Goal: Transaction & Acquisition: Purchase product/service

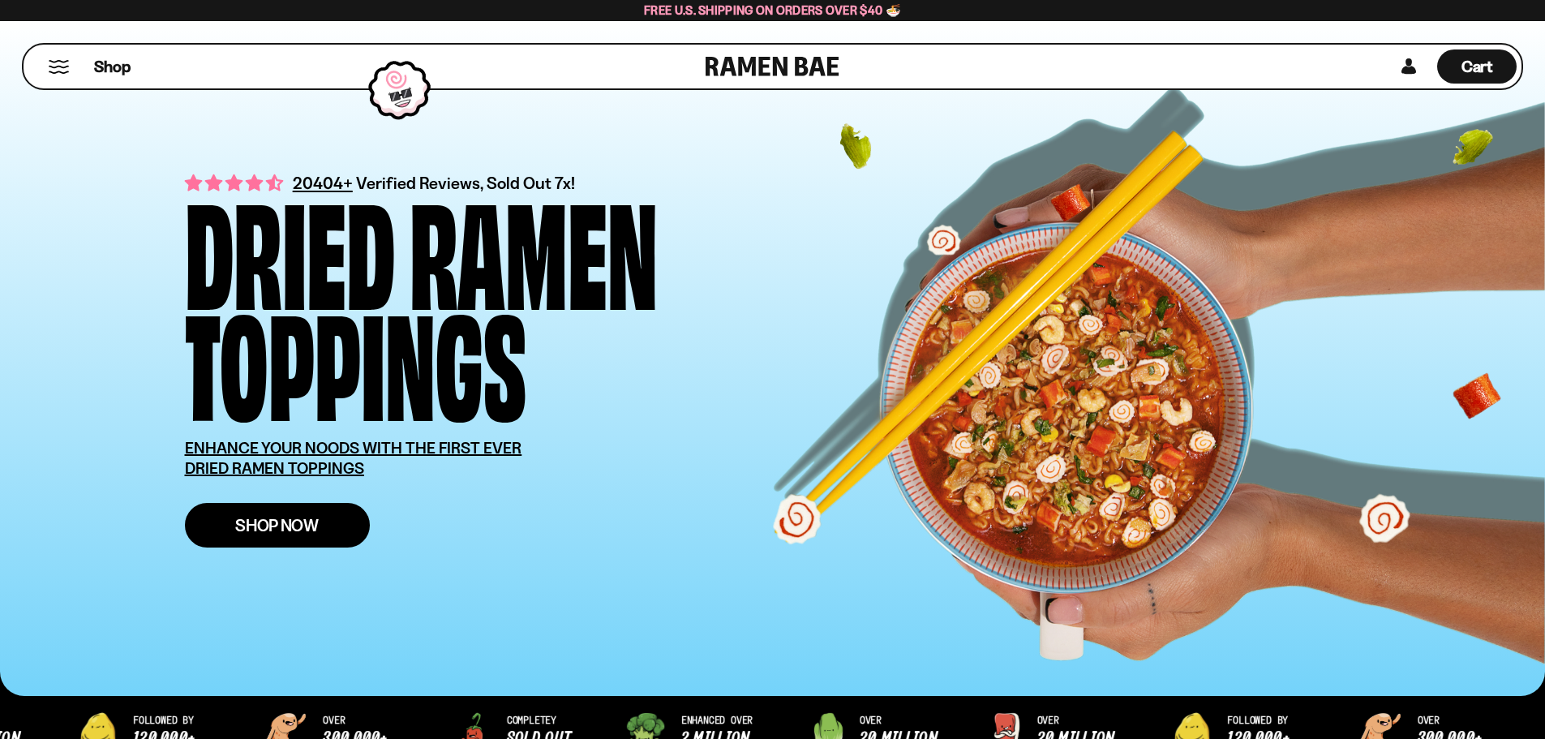
click at [264, 534] on span "Shop Now" at bounding box center [277, 525] width 84 height 17
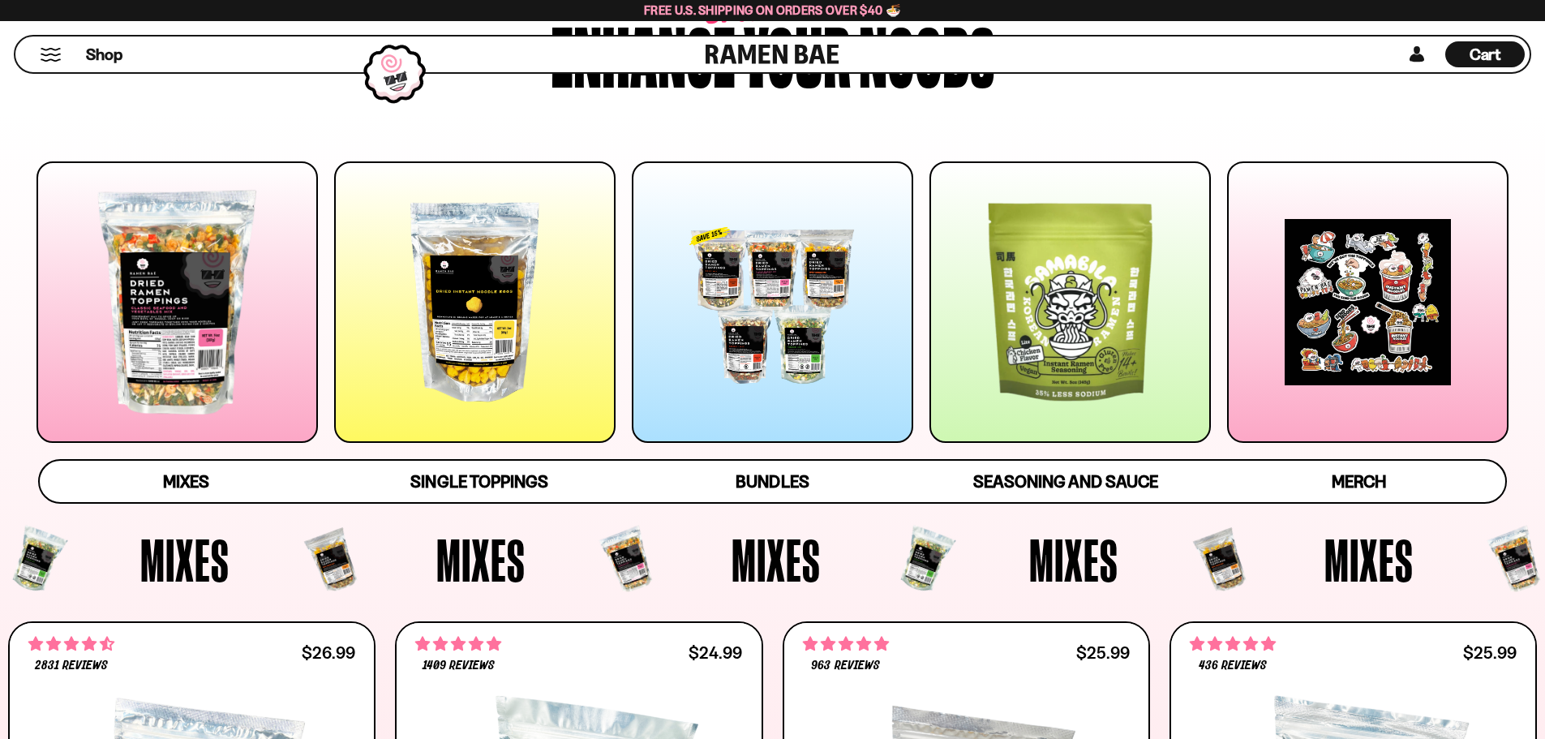
scroll to position [162, 0]
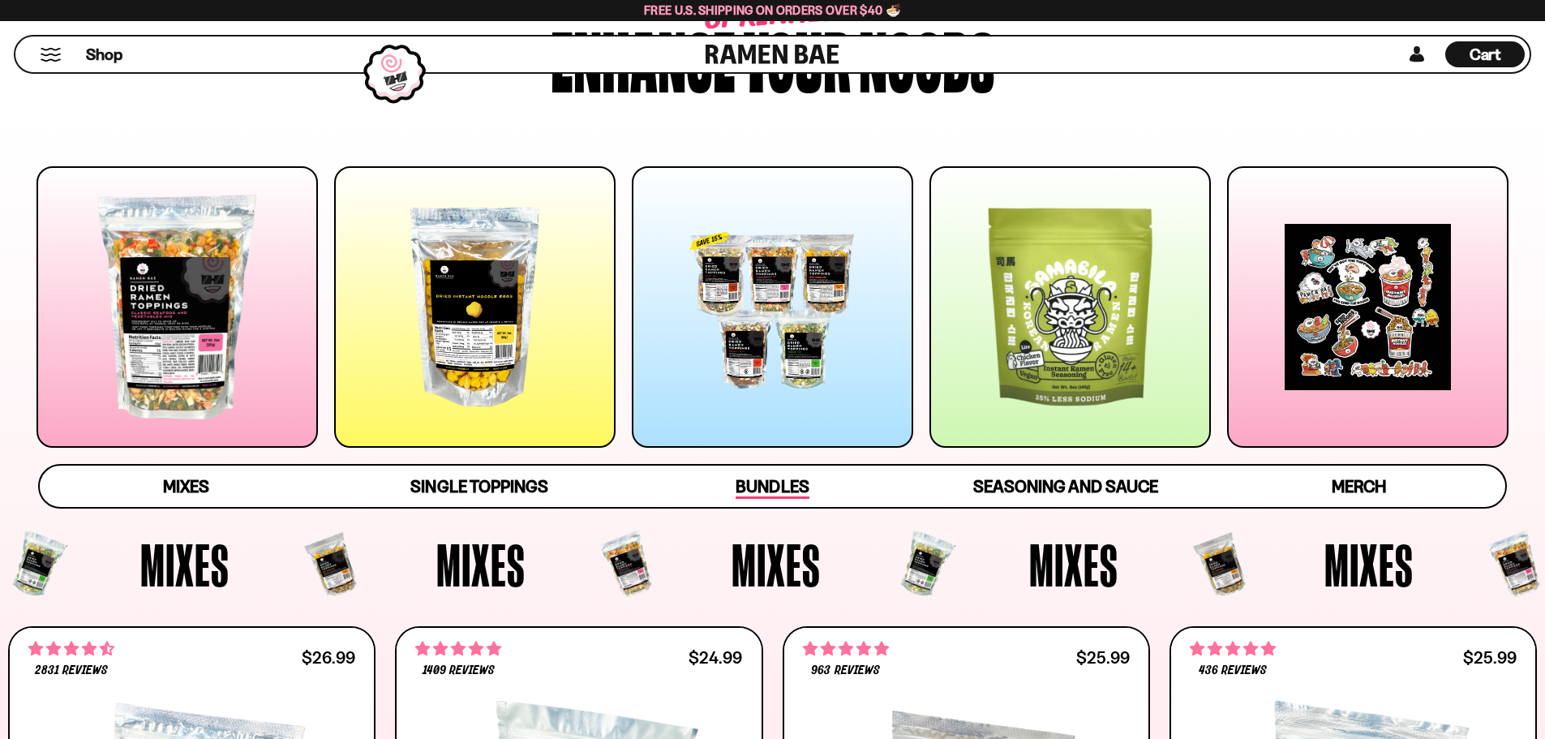
click at [769, 487] on span "Bundles" at bounding box center [772, 487] width 73 height 23
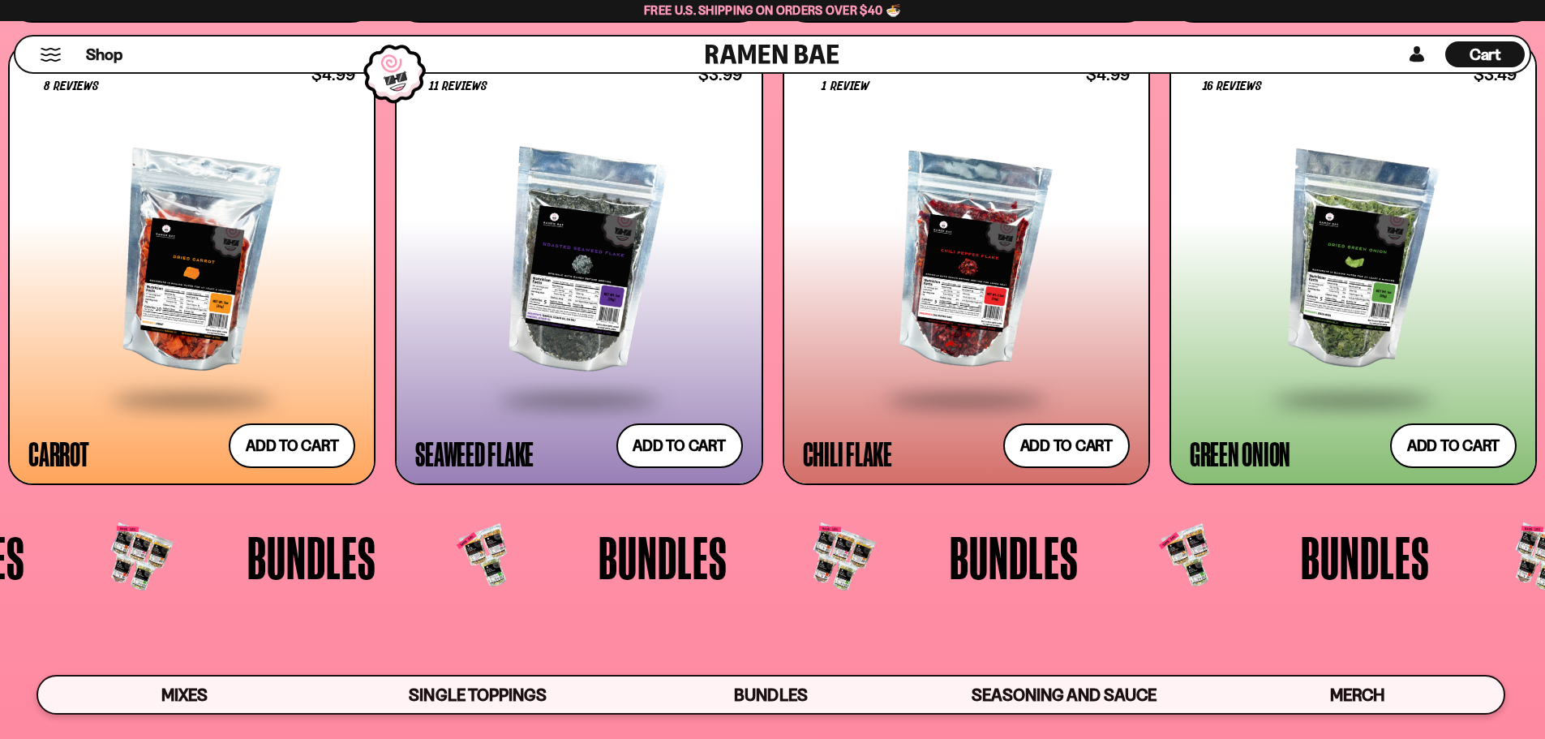
scroll to position [4235, 0]
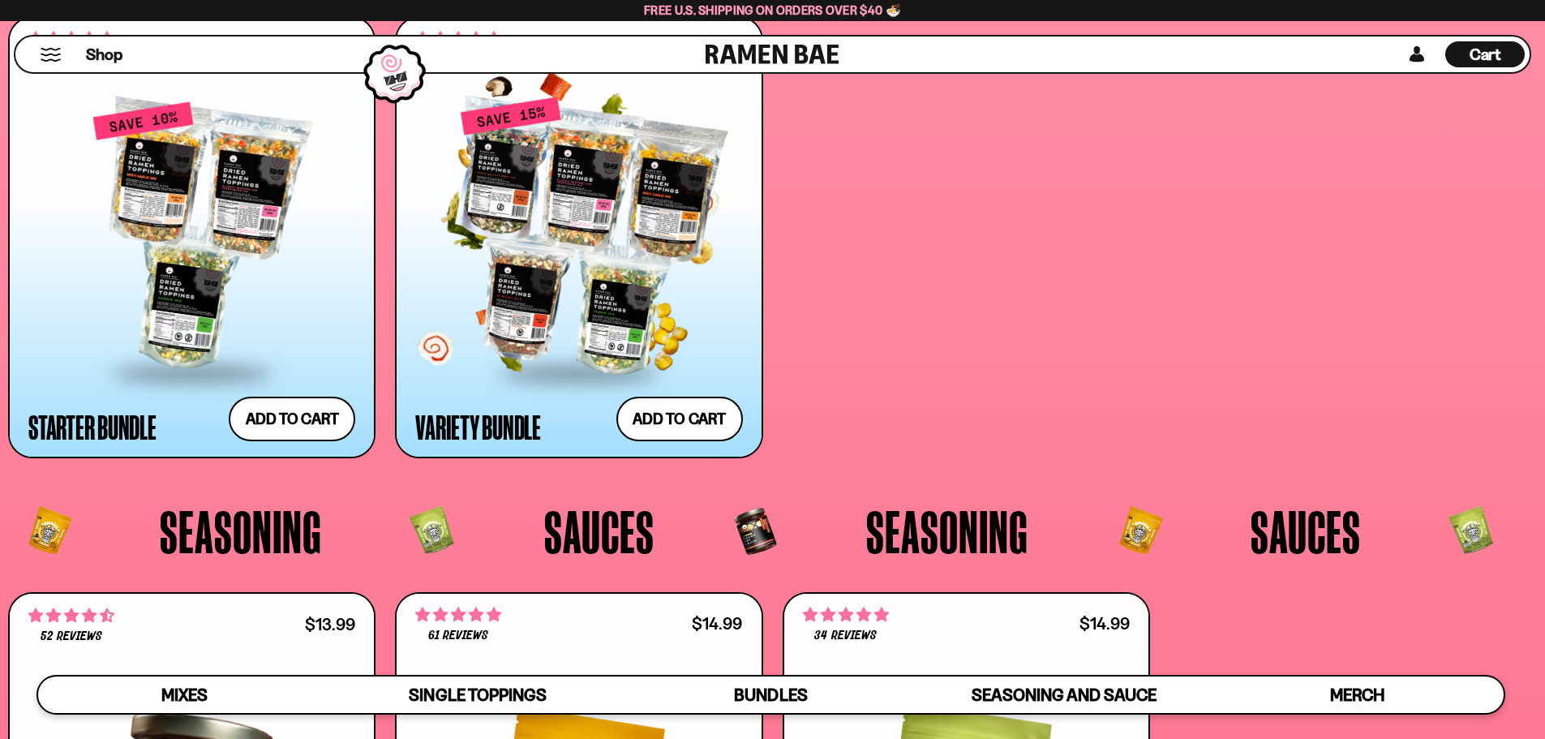
click at [571, 290] on div at bounding box center [578, 236] width 327 height 271
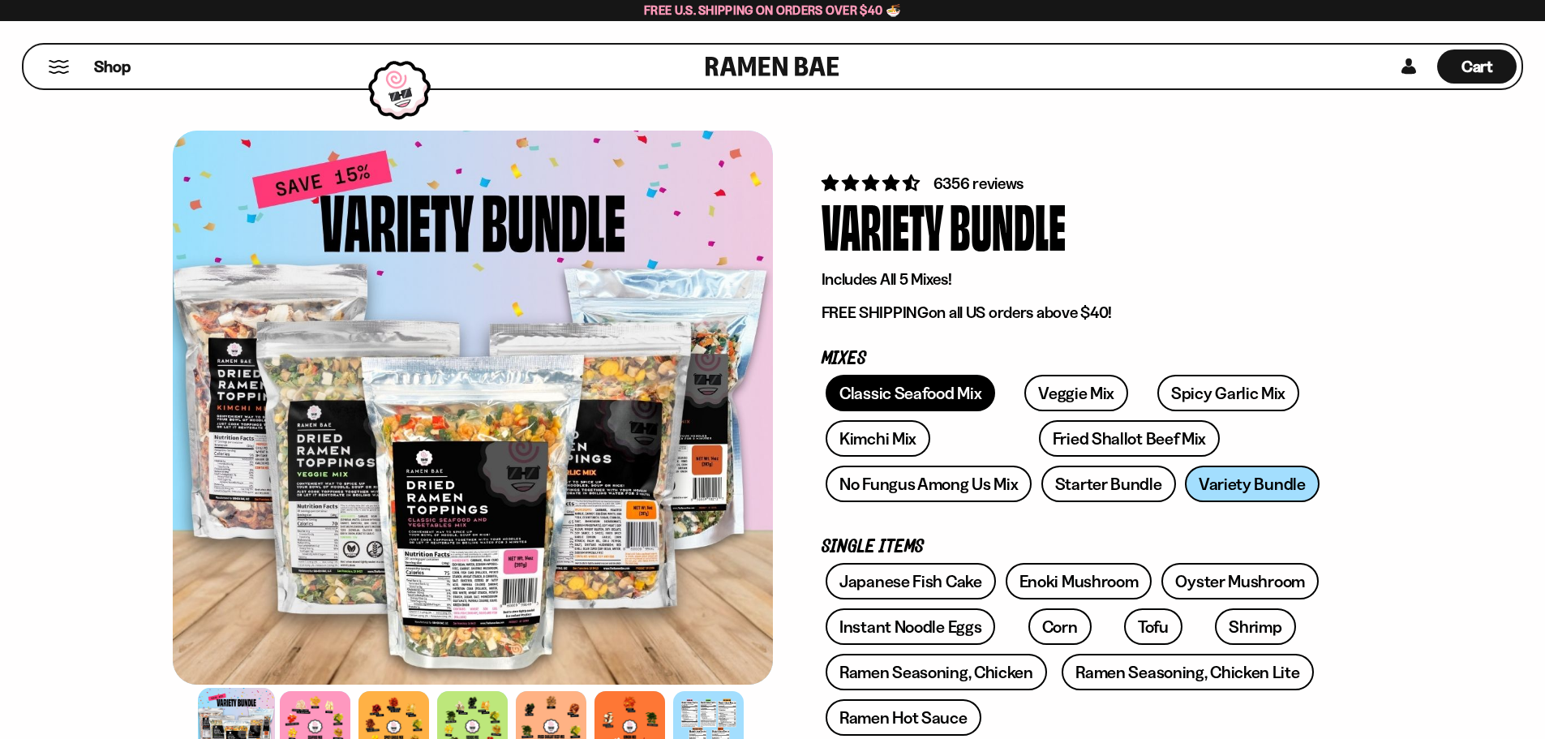
click at [900, 397] on link "Classic Seafood Mix" at bounding box center [911, 393] width 170 height 37
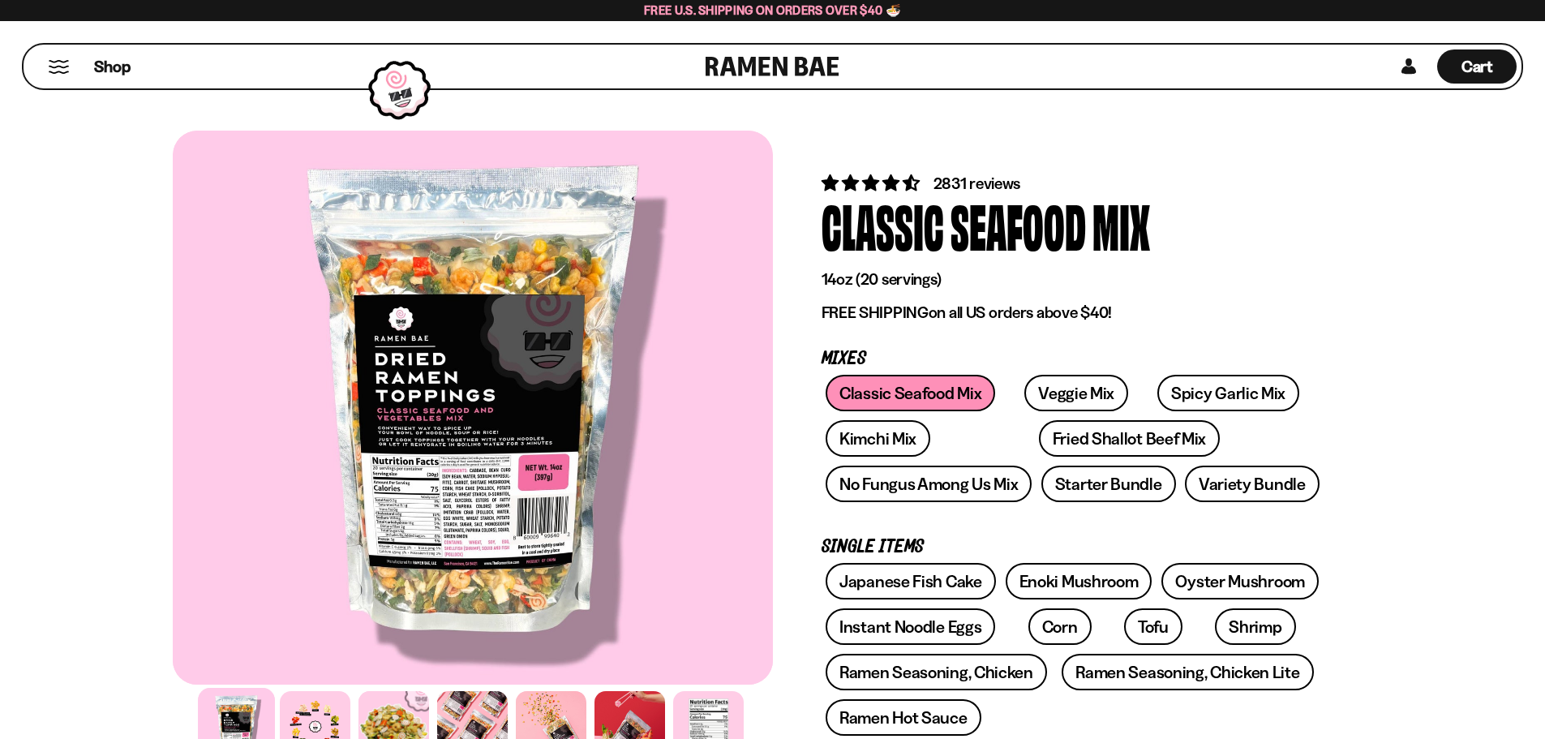
scroll to position [81, 0]
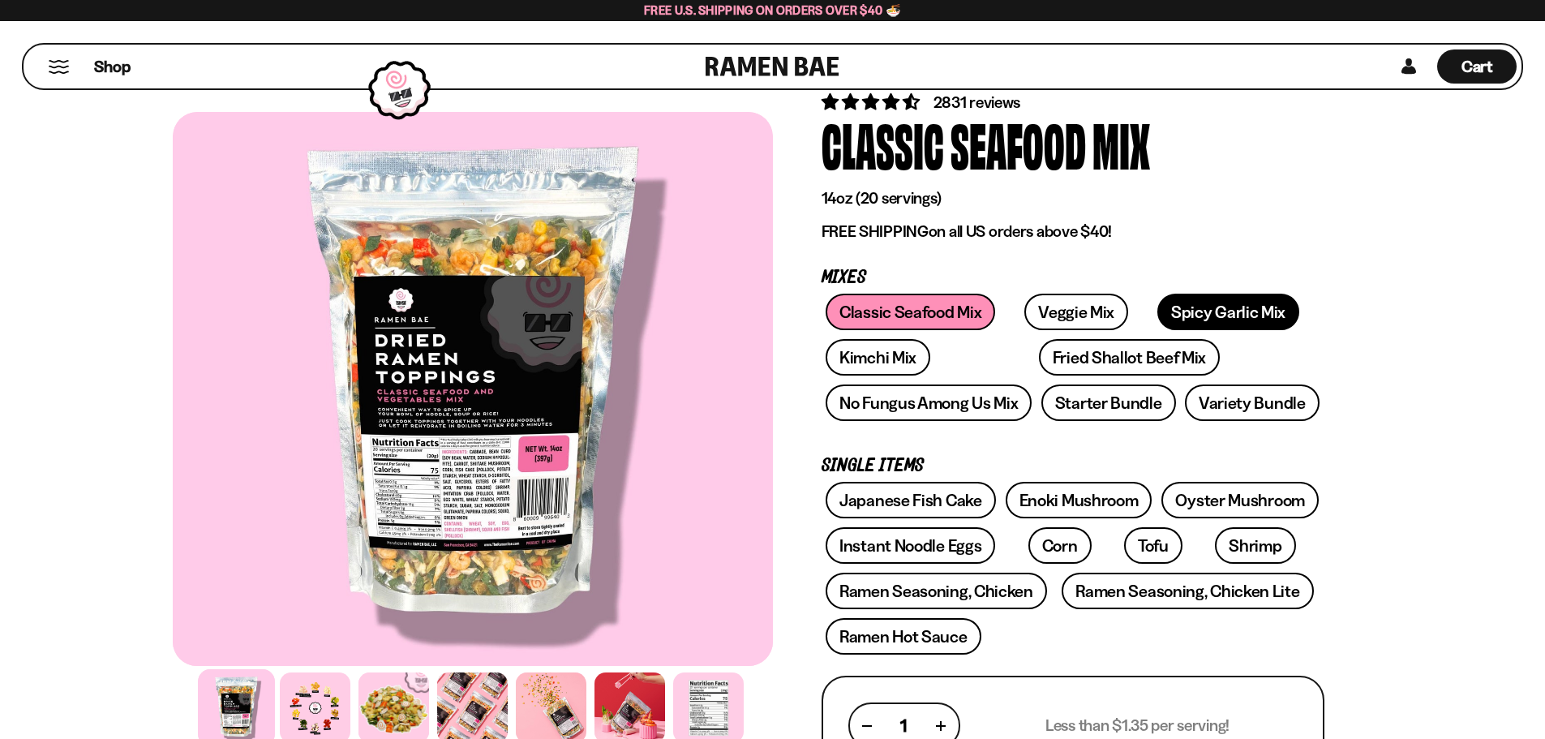
click at [1213, 311] on link "Spicy Garlic Mix" at bounding box center [1228, 312] width 142 height 37
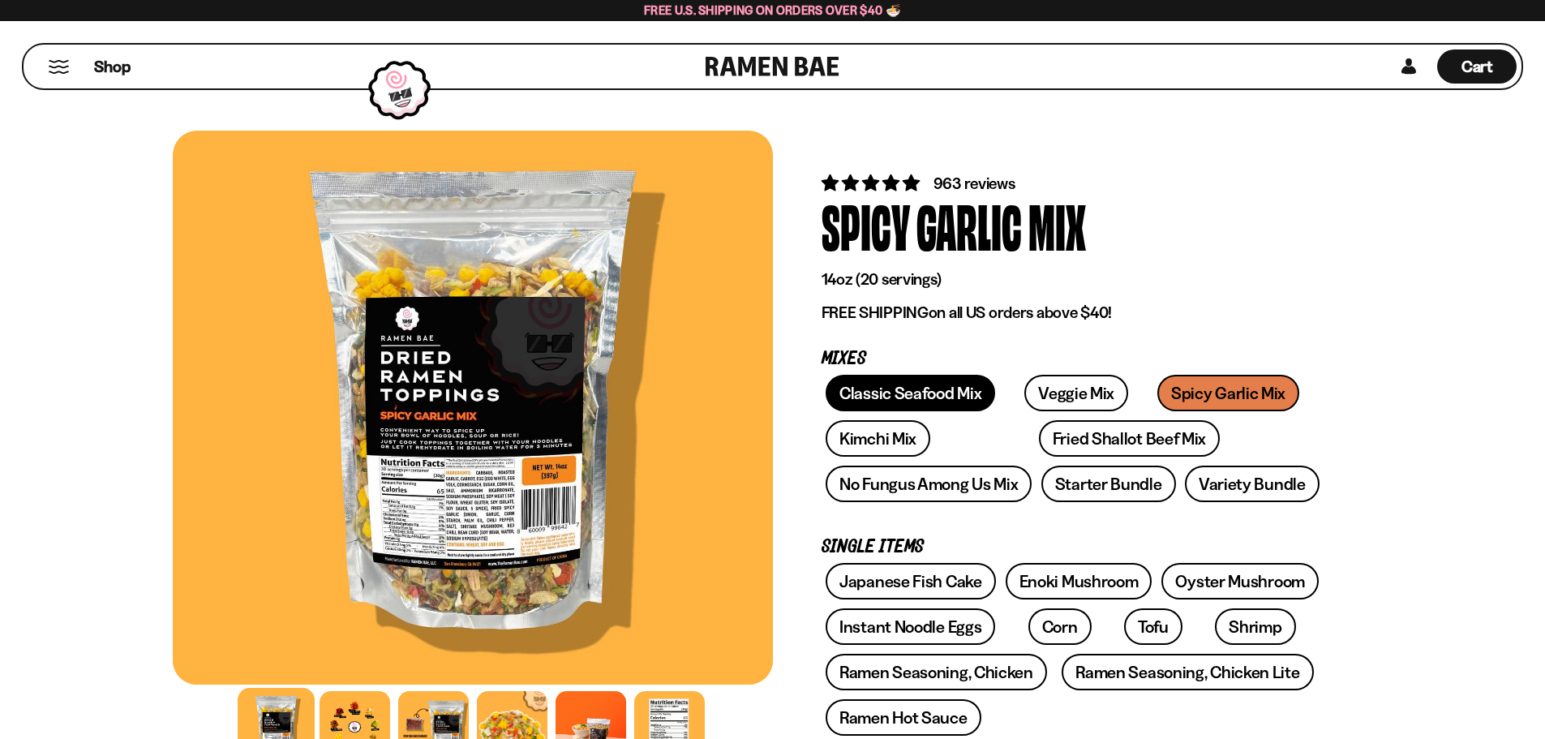
click at [875, 385] on link "Classic Seafood Mix" at bounding box center [911, 393] width 170 height 37
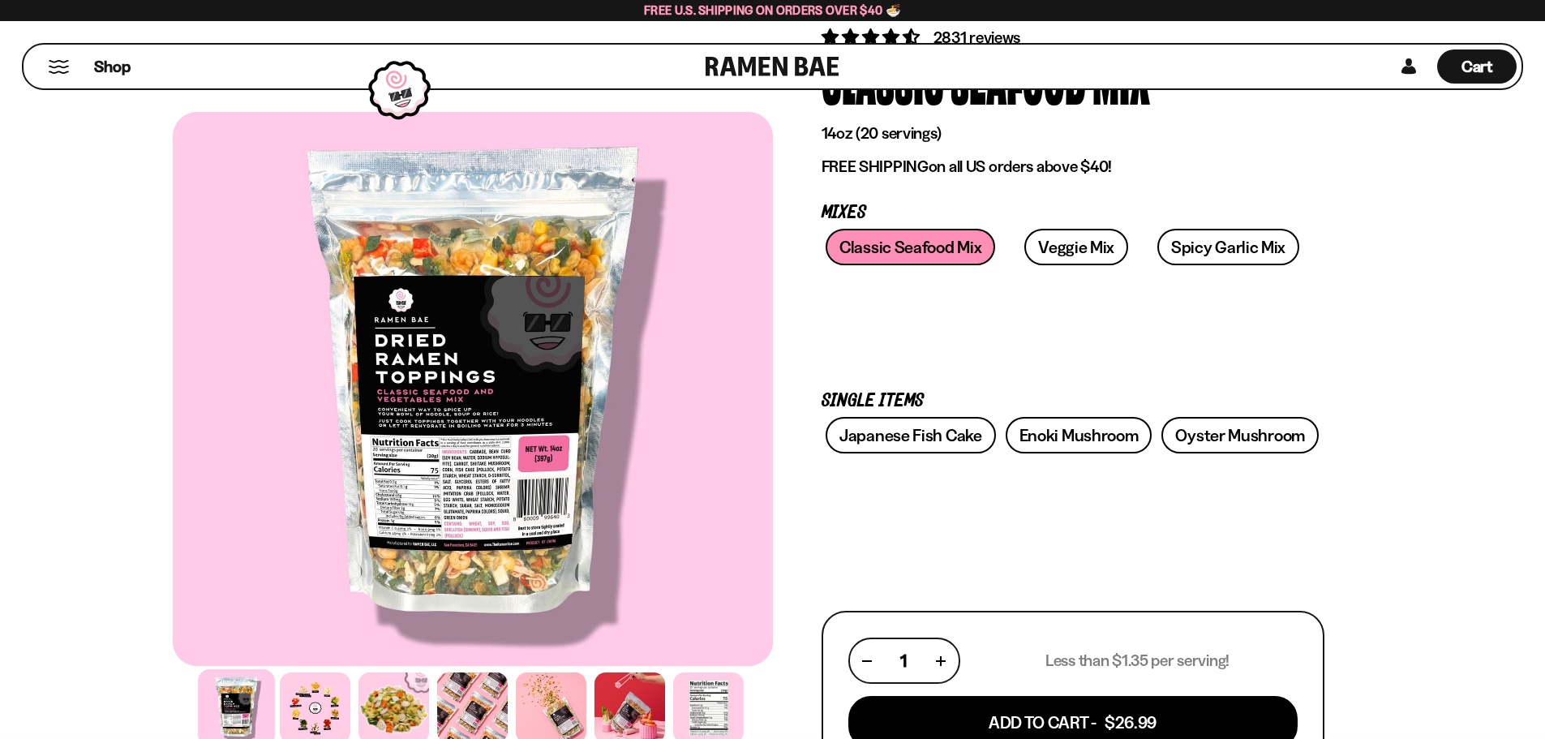
scroll to position [162, 0]
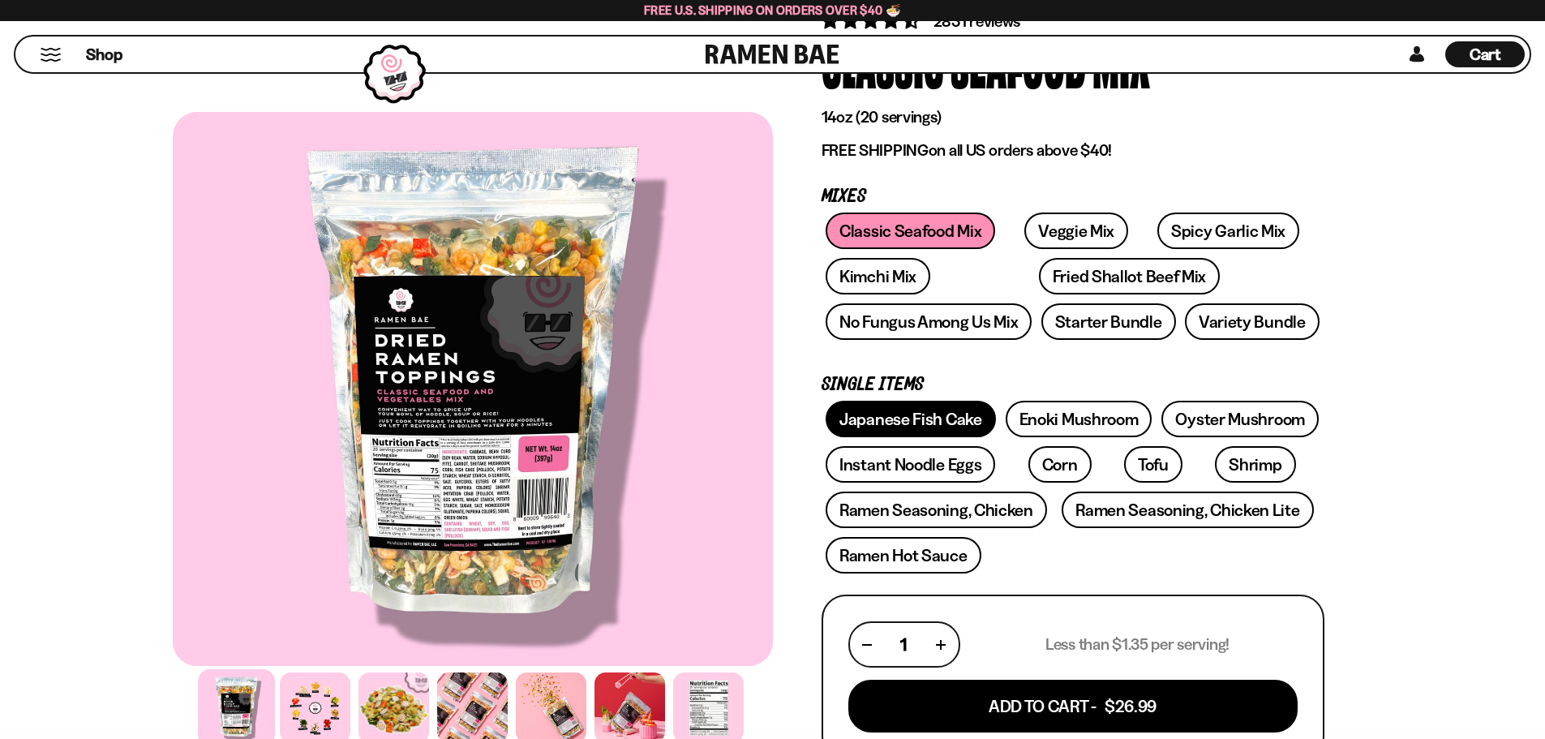
click at [916, 420] on link "Japanese Fish Cake" at bounding box center [911, 419] width 170 height 37
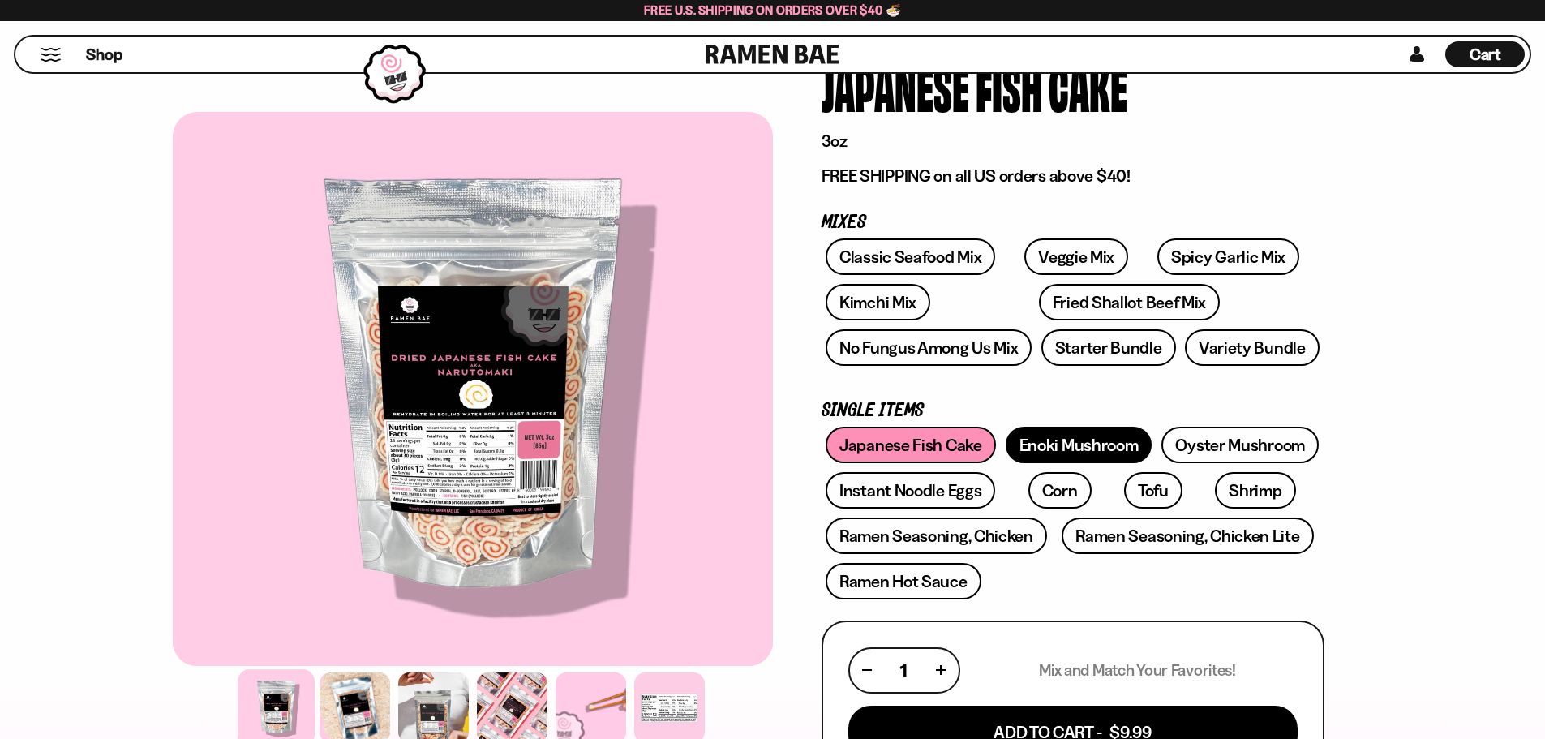
scroll to position [162, 0]
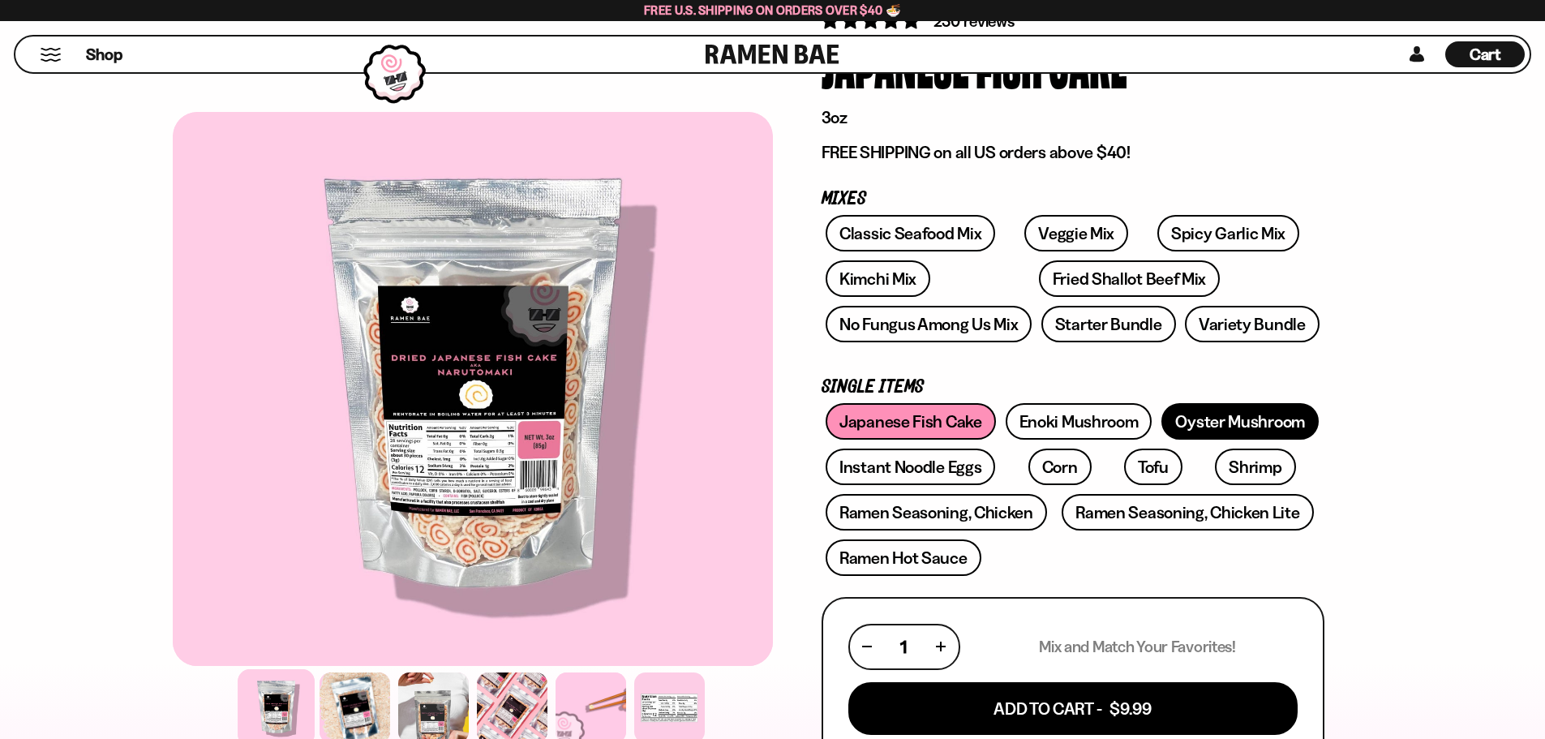
click at [1246, 422] on link "Oyster Mushroom" at bounding box center [1240, 421] width 157 height 37
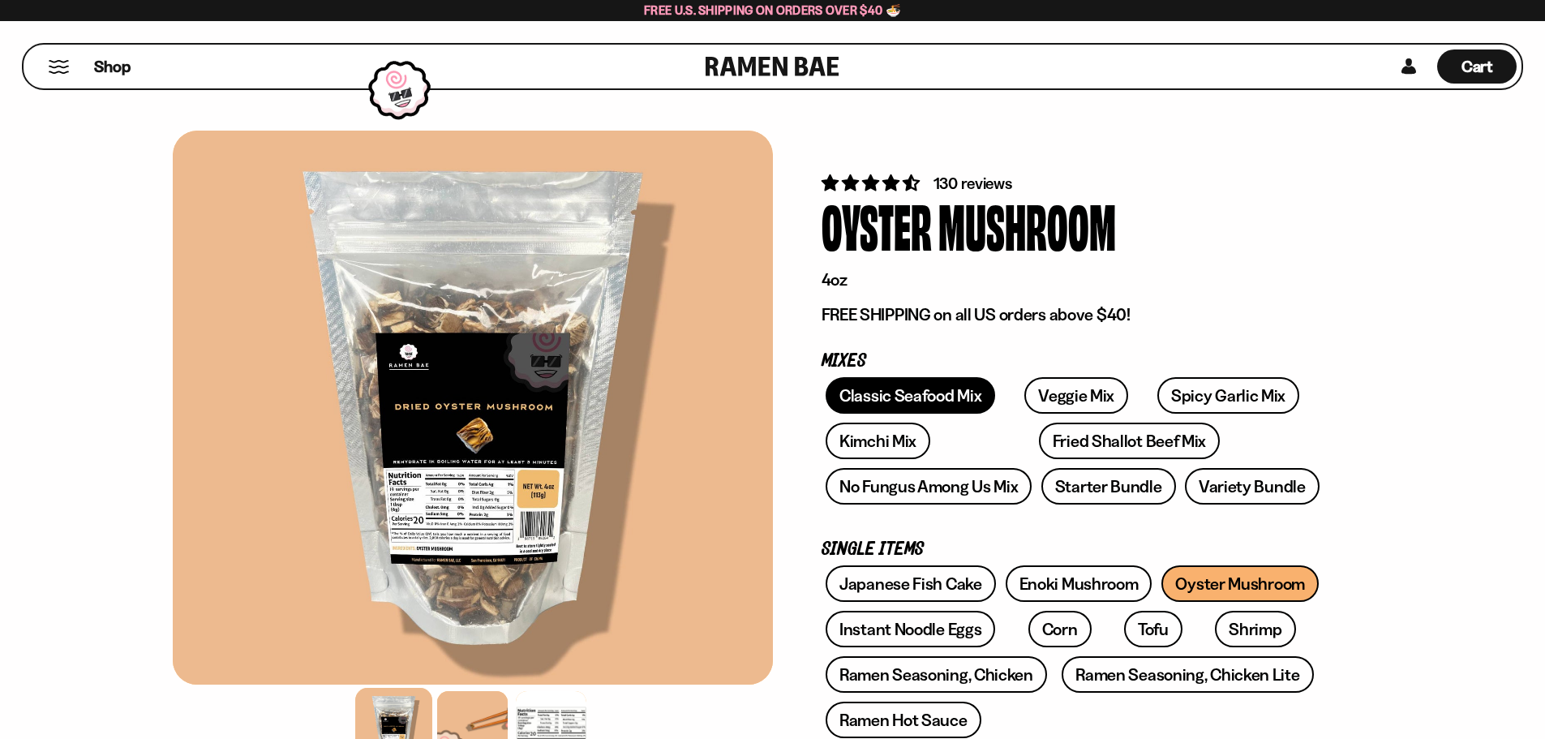
click at [937, 393] on link "Classic Seafood Mix" at bounding box center [911, 395] width 170 height 37
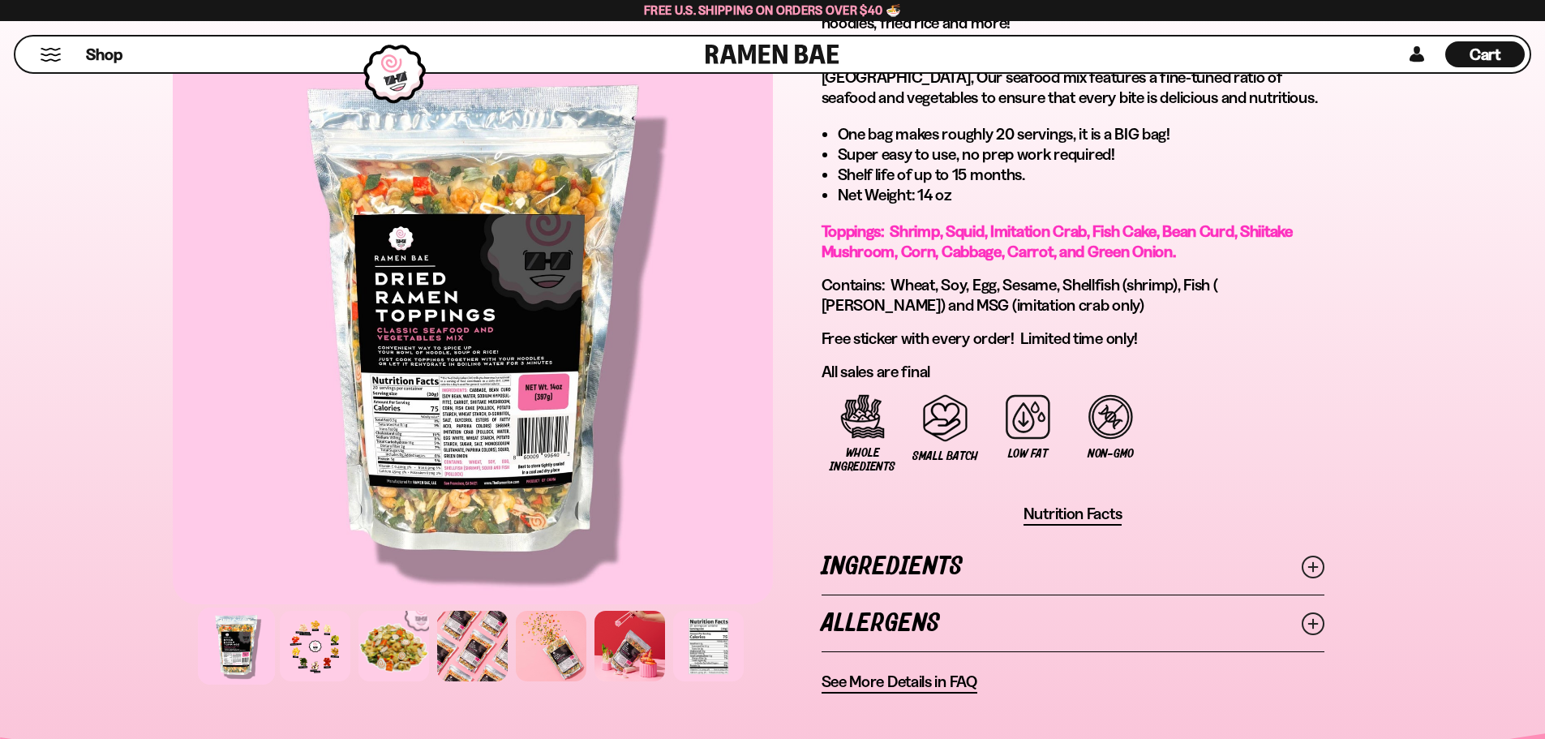
scroll to position [973, 0]
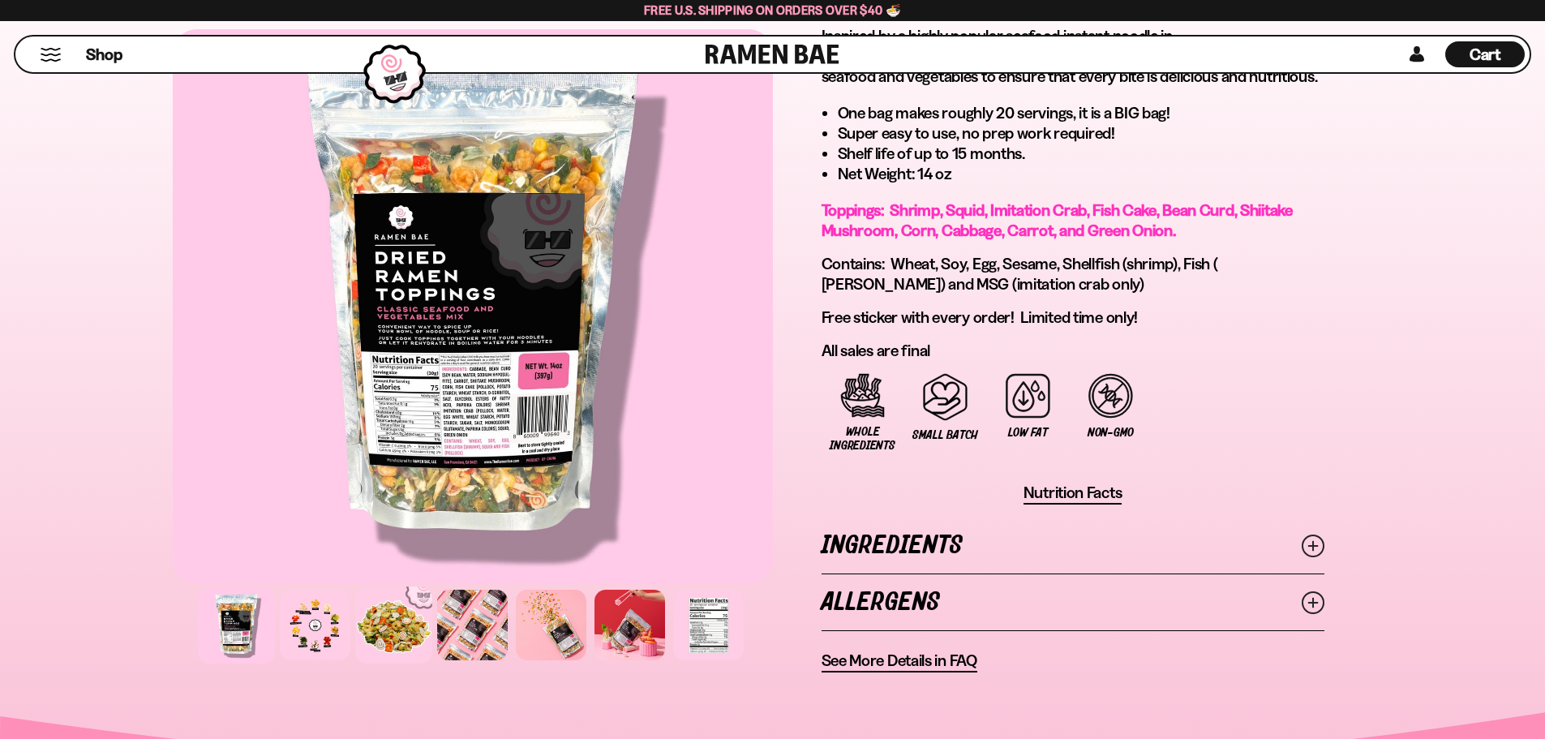
click at [394, 631] on div at bounding box center [393, 624] width 77 height 77
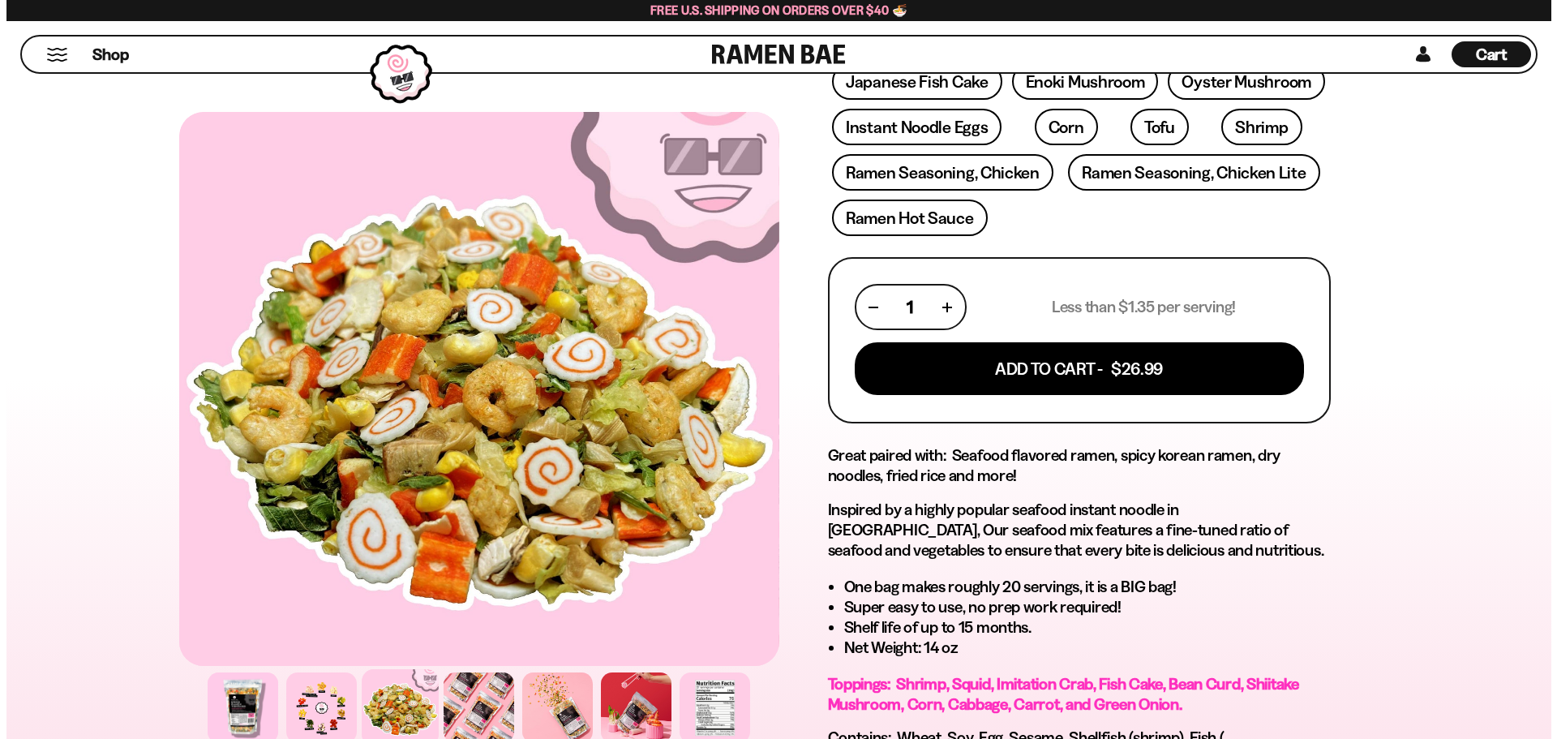
scroll to position [487, 0]
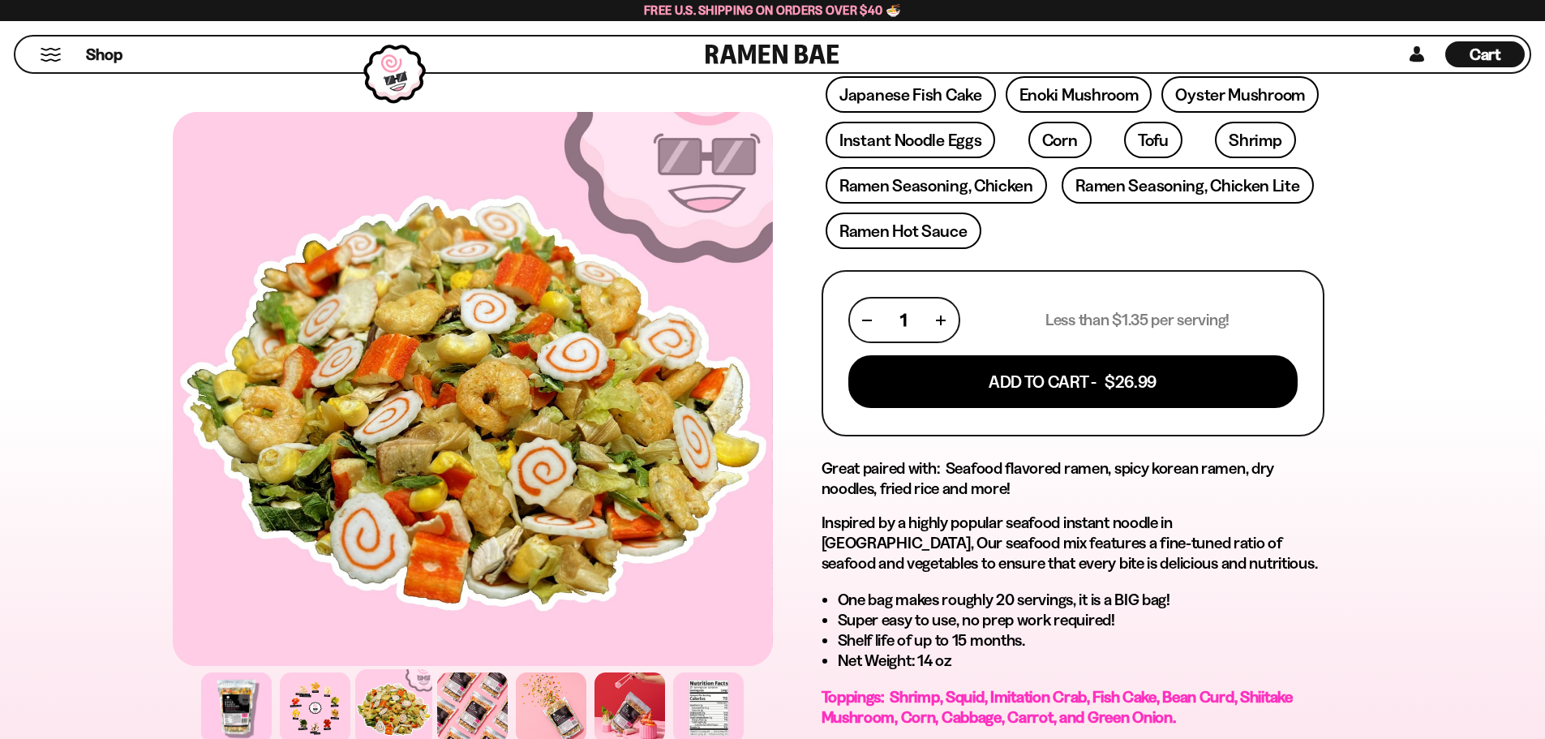
click at [943, 322] on button "button" at bounding box center [941, 320] width 9 height 9
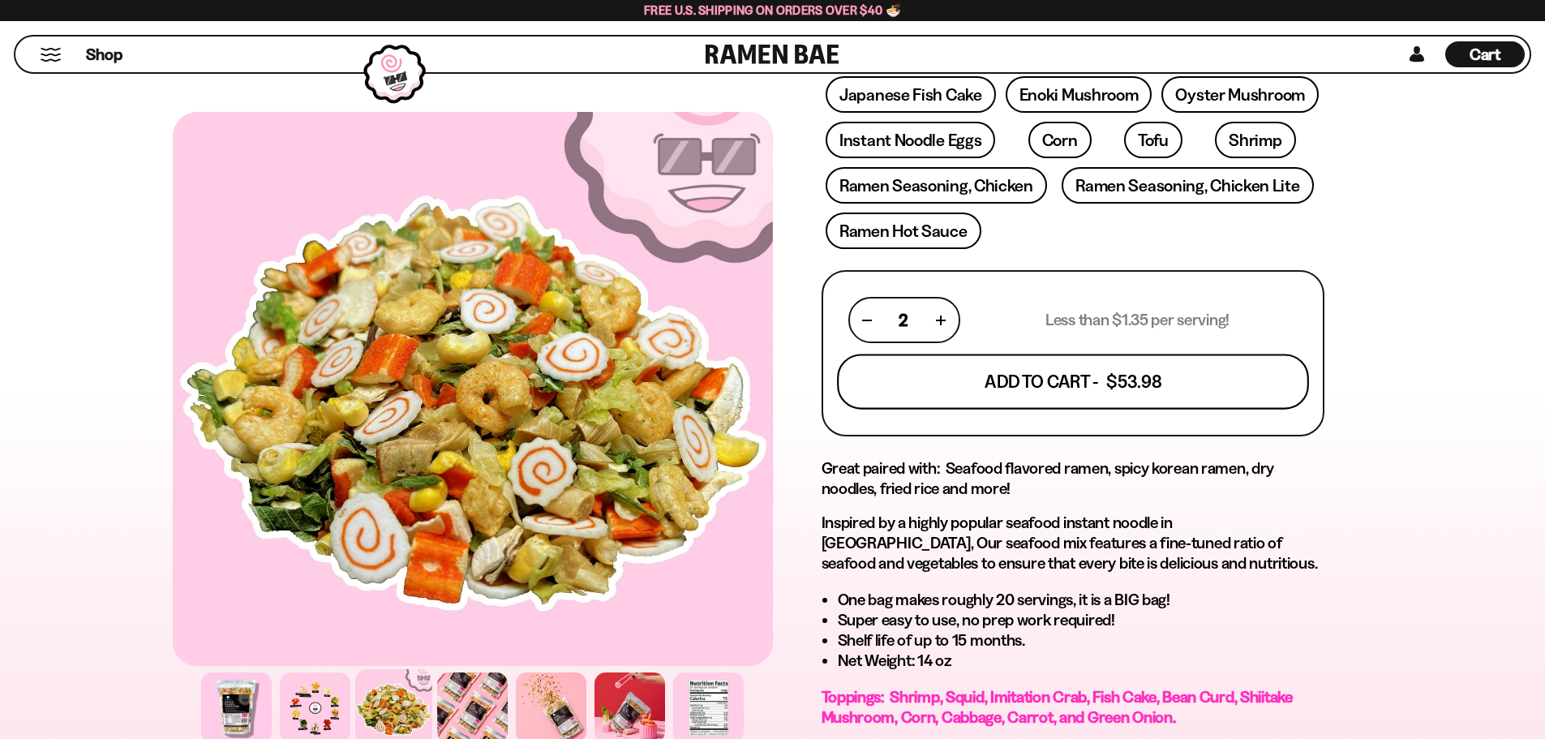
click at [1034, 379] on button "Add To Cart - $53.98" at bounding box center [1073, 381] width 472 height 55
